Goal: Information Seeking & Learning: Understand process/instructions

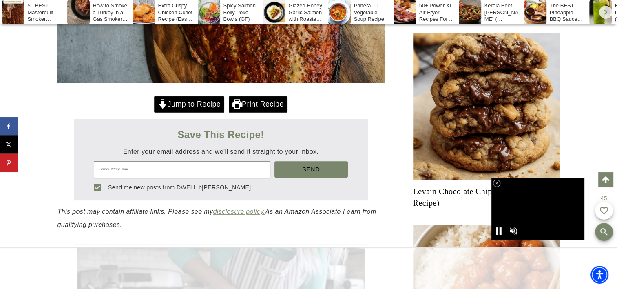
click at [182, 113] on link "Jump to Recipe" at bounding box center [189, 104] width 70 height 17
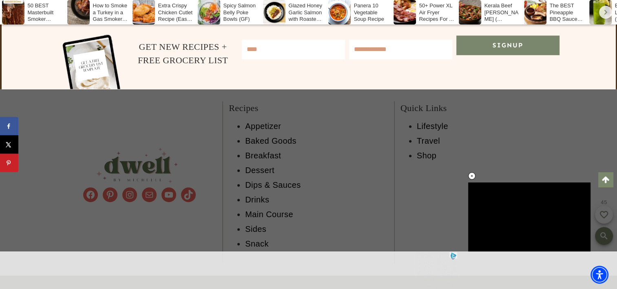
scroll to position [6725, 0]
